Goal: Task Accomplishment & Management: Use online tool/utility

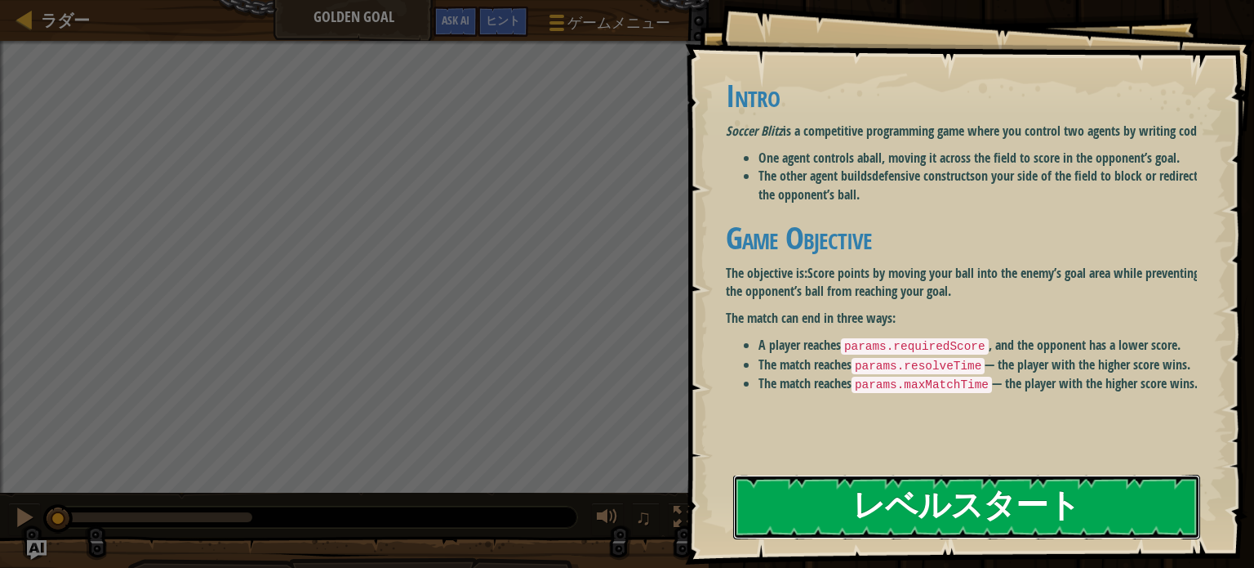
click at [906, 474] on button "レベルスタート" at bounding box center [966, 506] width 467 height 65
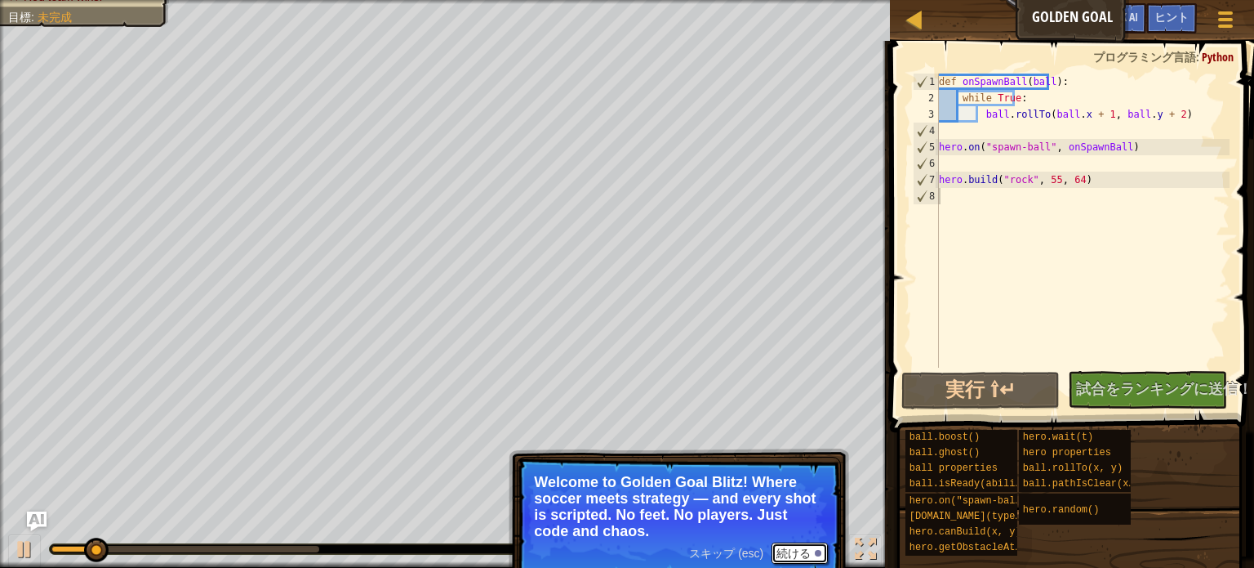
click at [792, 552] on button "続ける" at bounding box center [800, 552] width 56 height 21
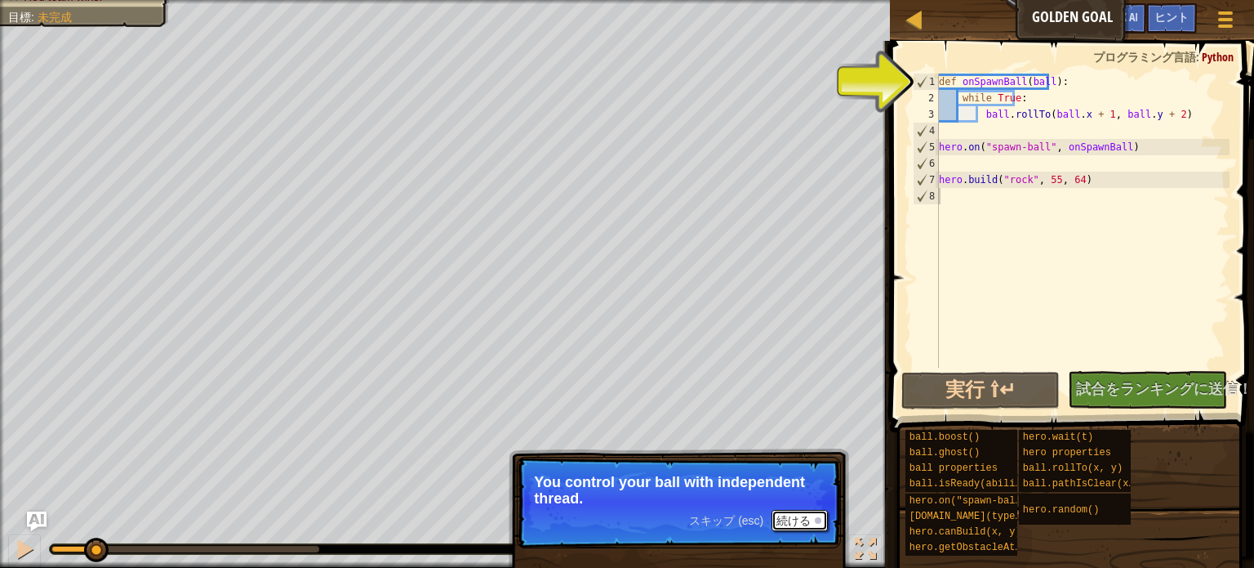
click at [799, 515] on button "続ける" at bounding box center [800, 520] width 56 height 21
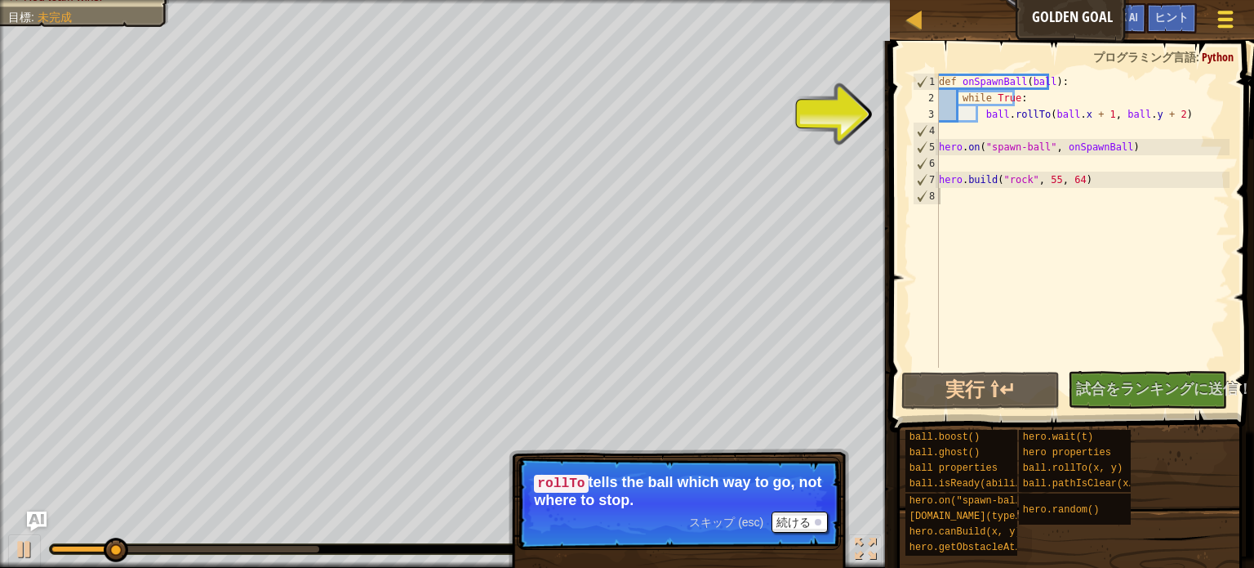
click at [1230, 25] on span at bounding box center [1226, 25] width 16 height 3
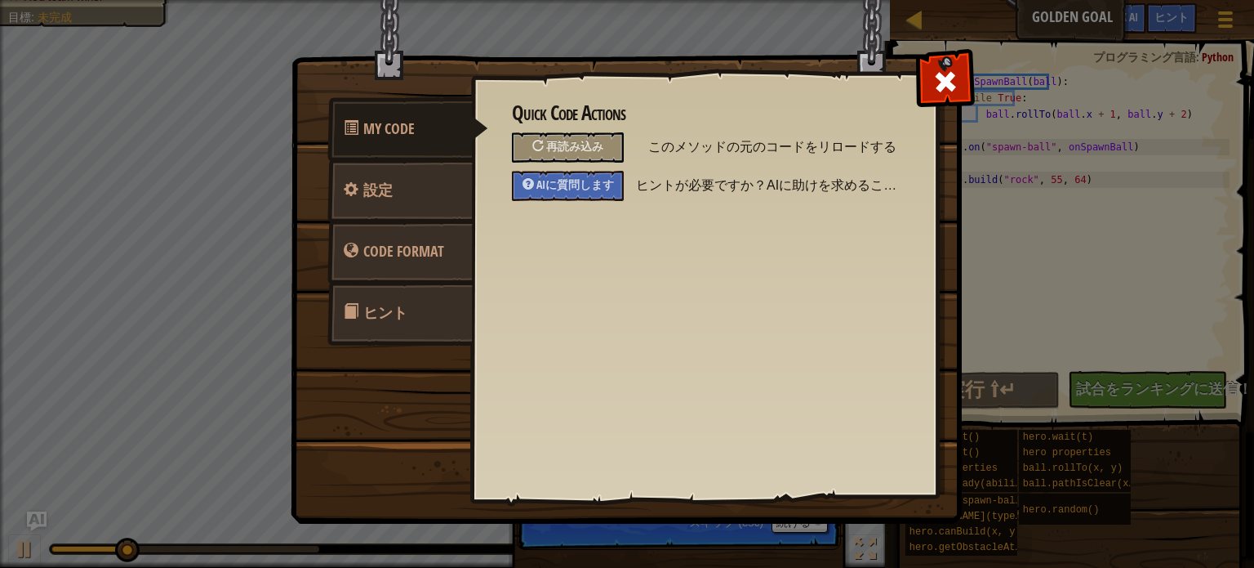
click at [400, 297] on link "ヒント" at bounding box center [399, 313] width 145 height 64
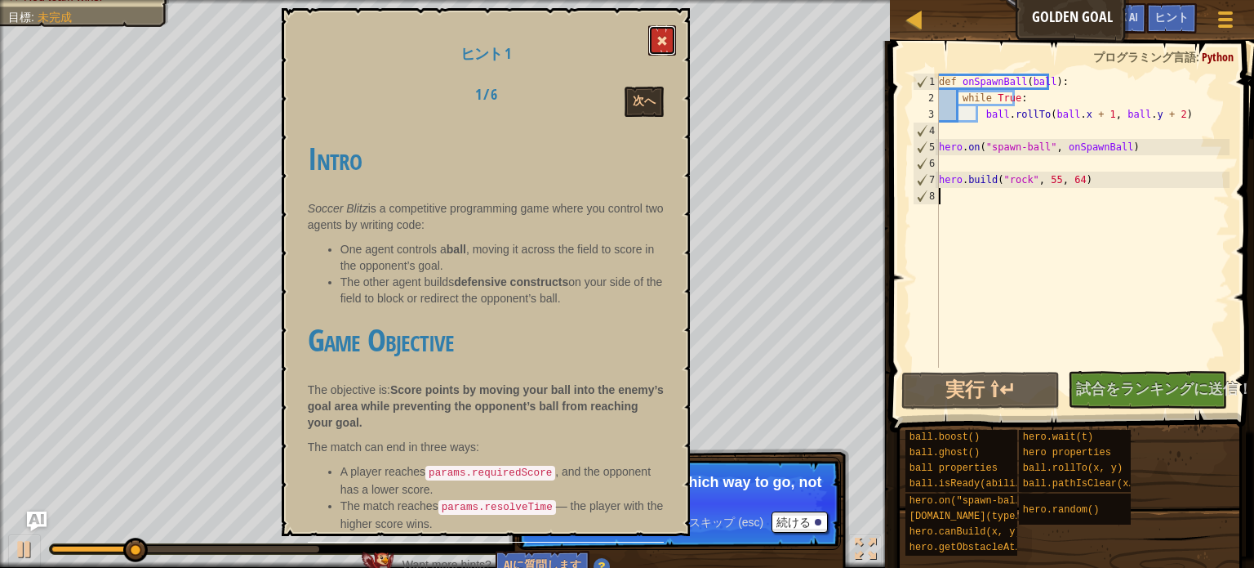
click at [668, 38] on button at bounding box center [662, 40] width 28 height 30
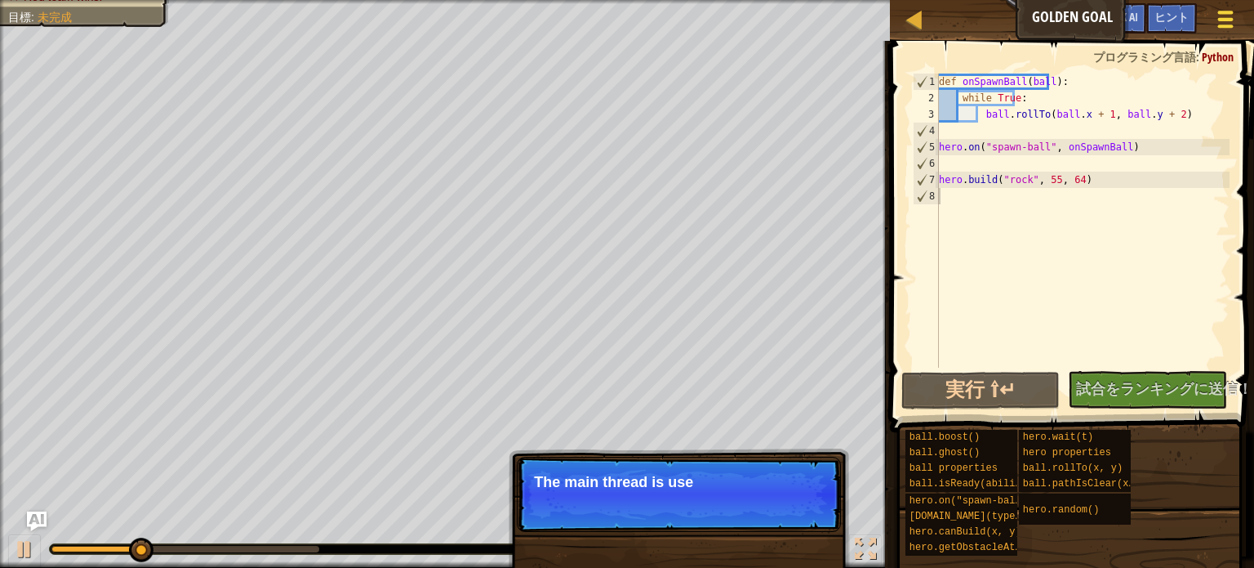
click at [1226, 21] on div at bounding box center [1225, 19] width 22 height 24
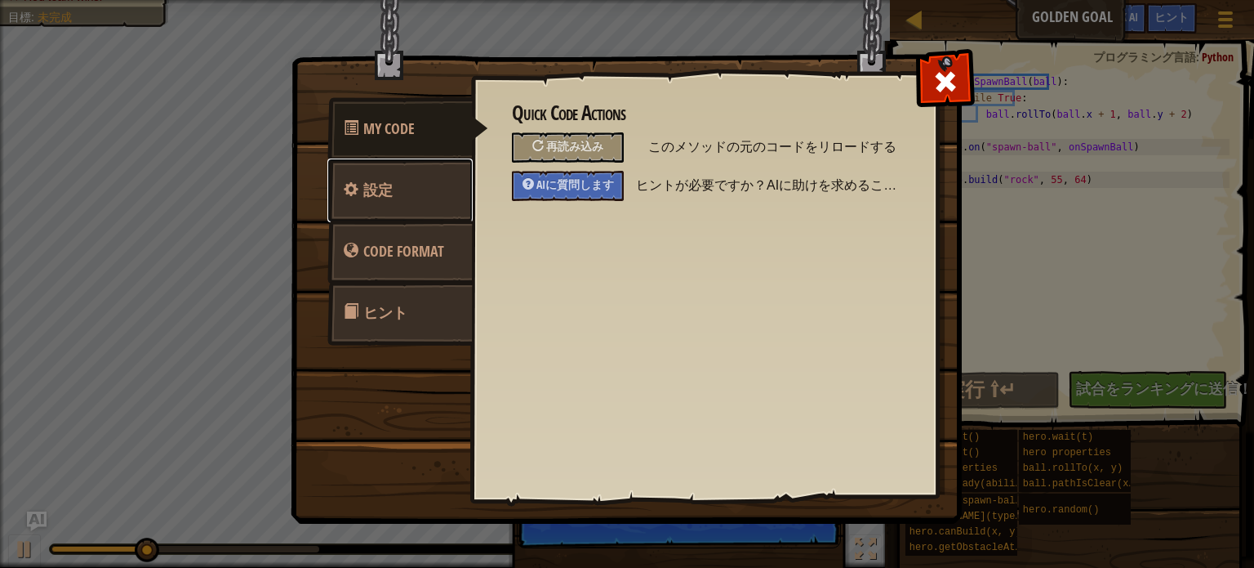
click at [394, 200] on link "設定" at bounding box center [399, 190] width 145 height 64
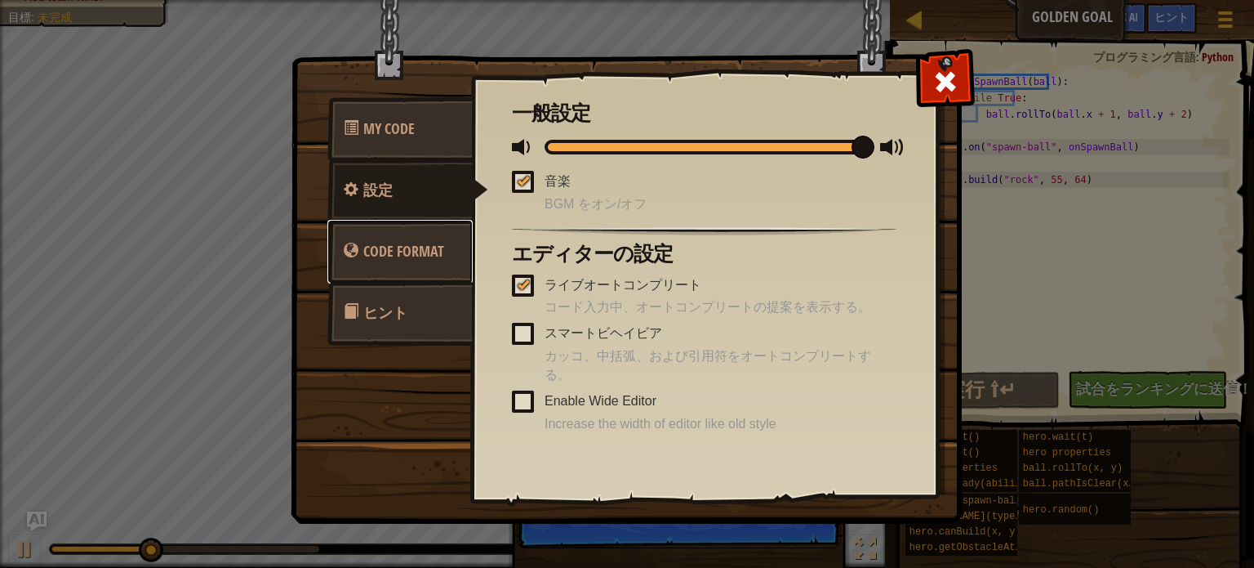
click at [411, 224] on link "Code Format" at bounding box center [399, 252] width 145 height 64
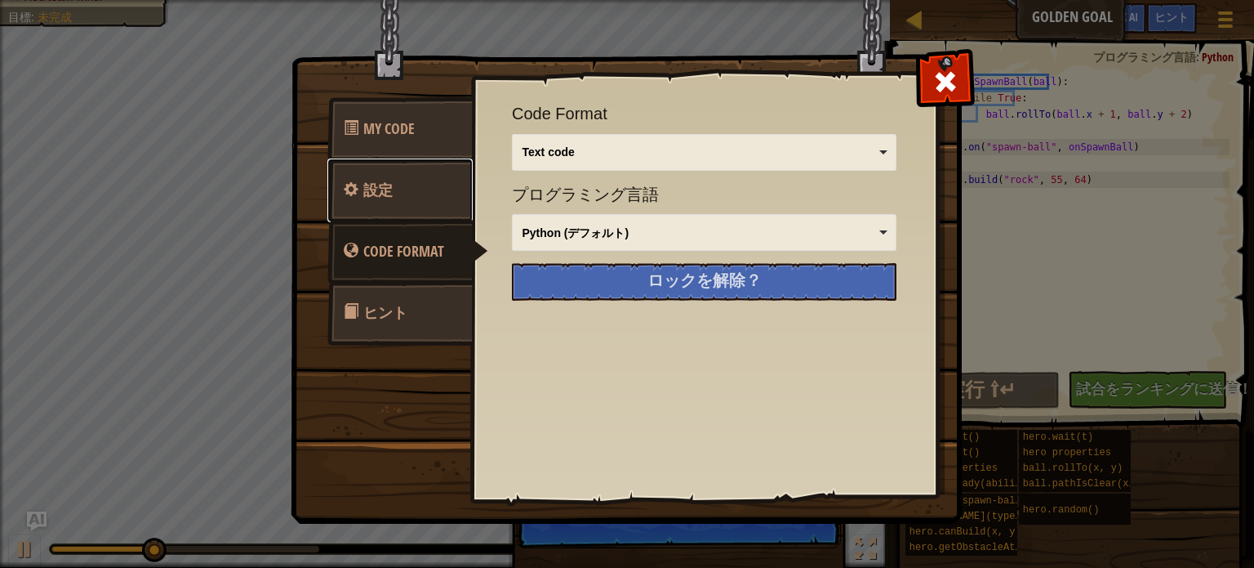
click at [413, 176] on link "設定" at bounding box center [399, 190] width 145 height 64
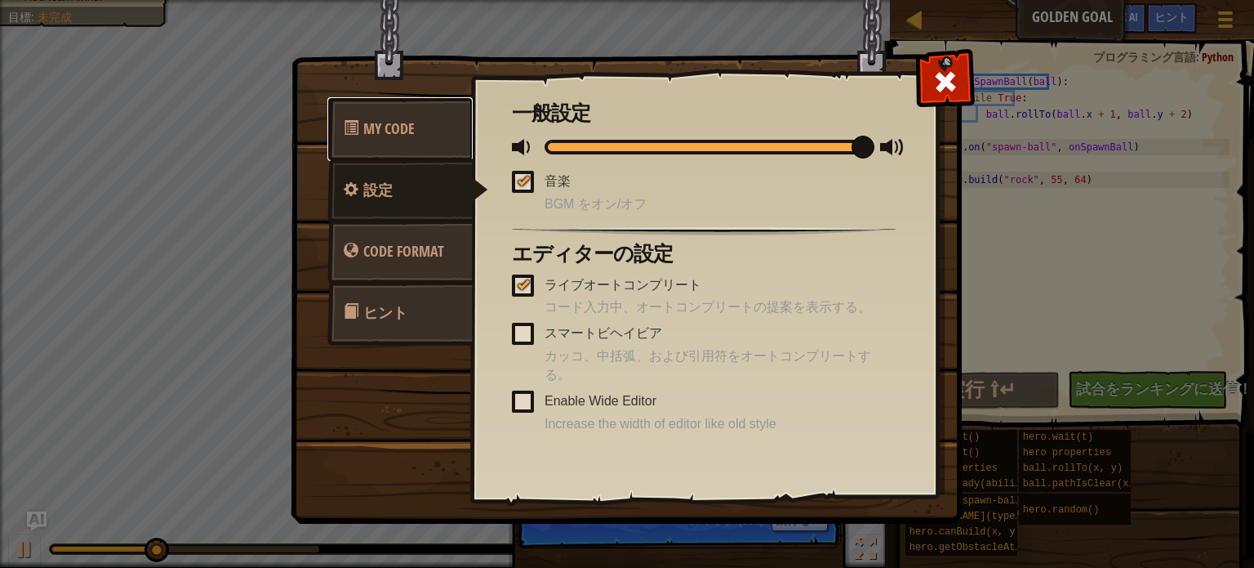
click at [400, 127] on span "My Code" at bounding box center [388, 128] width 51 height 20
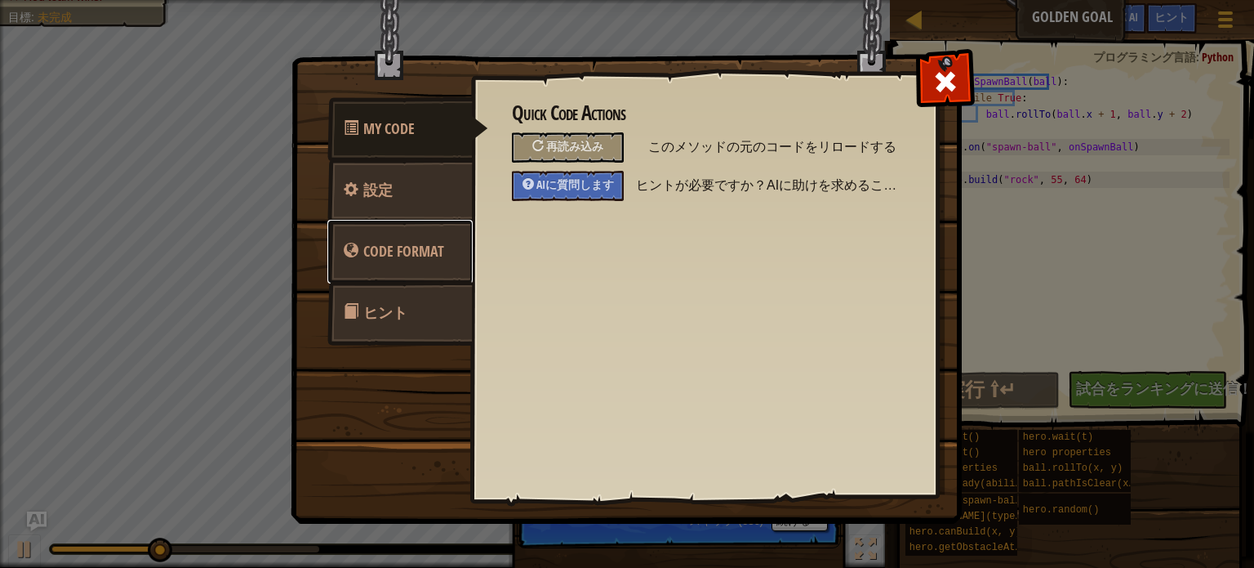
click at [390, 246] on span "Code Format" at bounding box center [403, 251] width 81 height 20
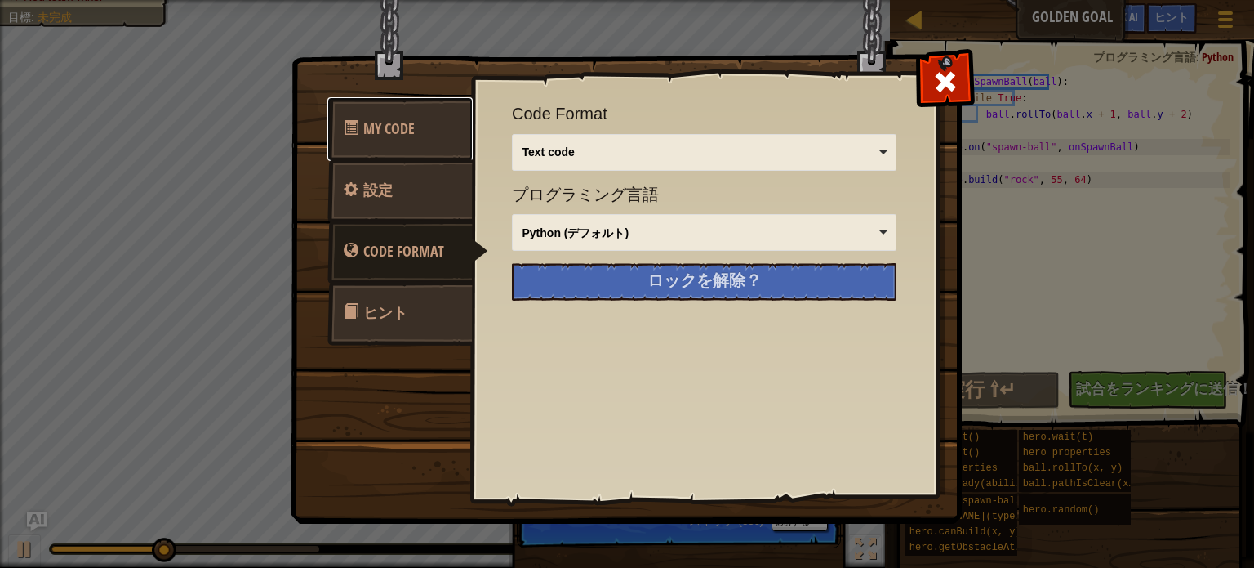
drag, startPoint x: 385, startPoint y: 136, endPoint x: 629, endPoint y: 127, distance: 243.6
click at [385, 135] on span "My Code" at bounding box center [388, 128] width 51 height 20
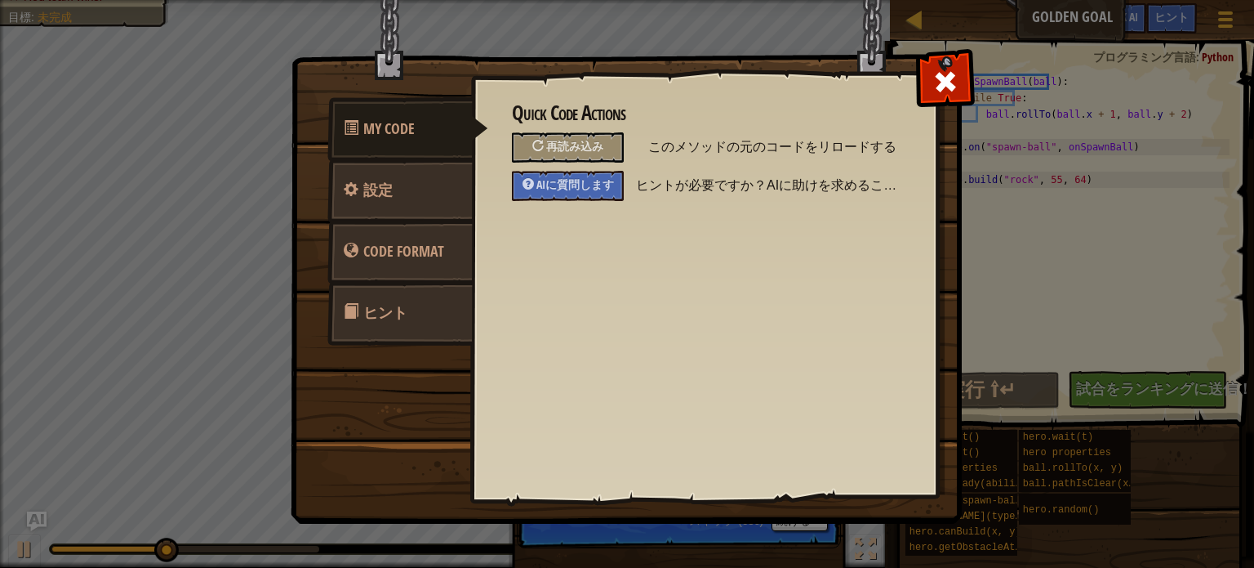
click at [950, 85] on span at bounding box center [946, 82] width 26 height 26
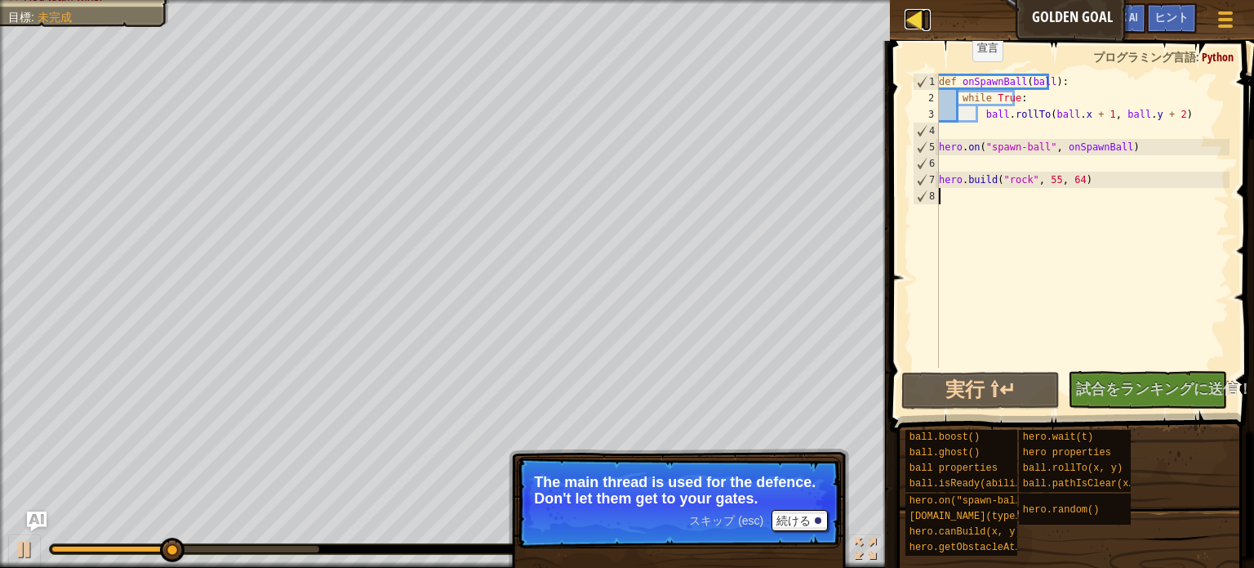
click at [908, 16] on div at bounding box center [915, 19] width 20 height 20
